Goal: Check status: Check status

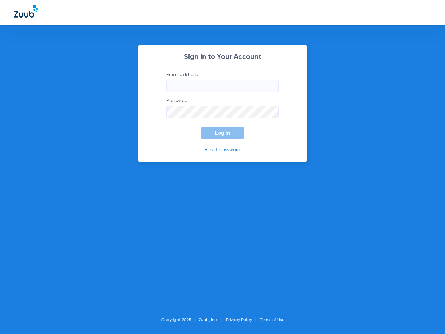
type input "[EMAIL_ADDRESS][DOMAIN_NAME]"
click at [214, 136] on button "Log In" at bounding box center [222, 133] width 43 height 13
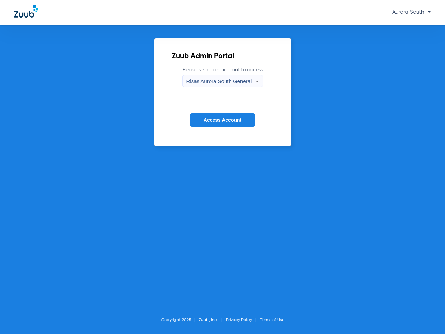
click at [209, 122] on span "Access Account" at bounding box center [223, 120] width 38 height 6
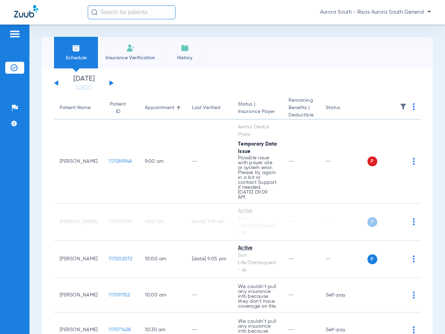
click at [59, 83] on div "[DATE] [DATE] [DATE] [DATE] [DATE] [DATE] [DATE] [DATE] [DATE] [DATE] [DATE] [D…" at bounding box center [84, 83] width 60 height 15
click at [55, 84] on button at bounding box center [56, 82] width 4 height 5
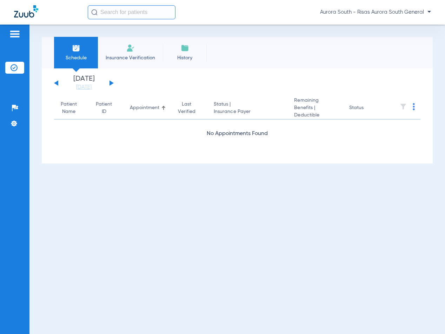
click at [55, 84] on button at bounding box center [56, 82] width 4 height 5
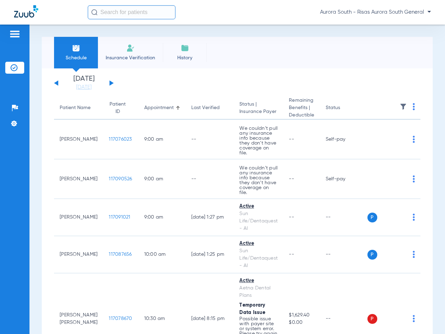
click at [55, 82] on div "[DATE] [DATE] [DATE] [DATE] [DATE] [DATE] [DATE] [DATE] [DATE] [DATE] [DATE] [D…" at bounding box center [84, 83] width 60 height 15
click at [58, 83] on button at bounding box center [56, 82] width 4 height 5
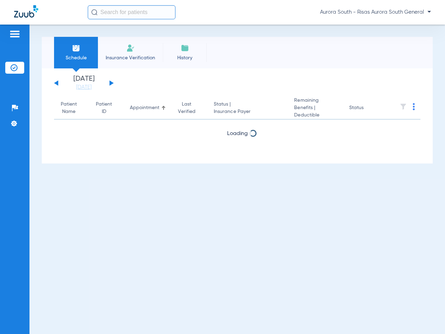
click at [58, 83] on button at bounding box center [56, 82] width 4 height 5
